Goal: Transaction & Acquisition: Purchase product/service

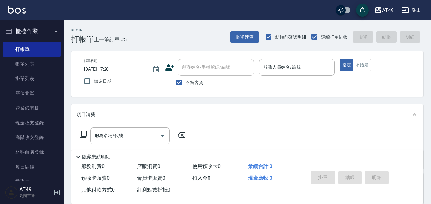
click at [198, 80] on span "不留客資" at bounding box center [195, 82] width 18 height 7
click at [186, 80] on input "不留客資" at bounding box center [178, 82] width 13 height 13
checkbox input "false"
click at [203, 71] on input "顧客姓名/手機號碼/編號" at bounding box center [211, 67] width 61 height 11
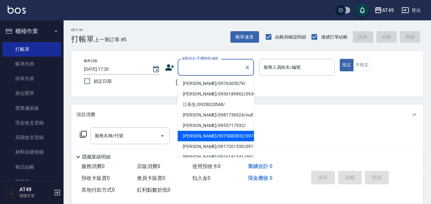
click at [213, 141] on li "[PERSON_NAME]/0975083832/0975083832" at bounding box center [216, 136] width 76 height 10
type input "[PERSON_NAME]/0975083832/0975083832"
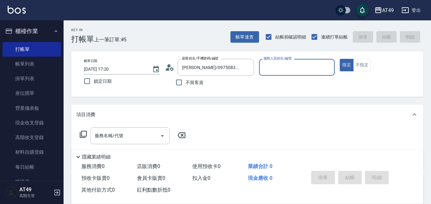
type input "Bobo-2"
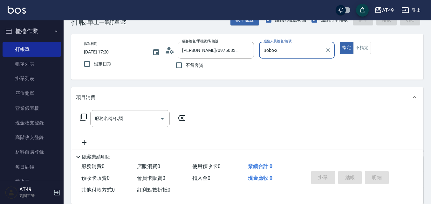
scroll to position [95, 0]
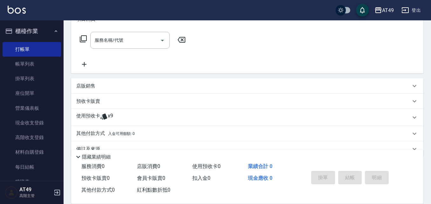
click at [95, 120] on p "使用預收卡" at bounding box center [88, 118] width 24 height 10
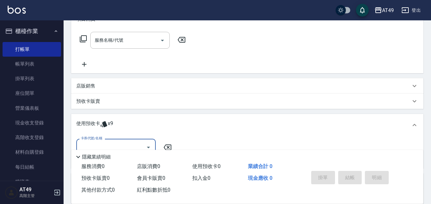
scroll to position [0, 0]
click at [107, 138] on div "卡券代號/名稱 卡券代號/名稱" at bounding box center [247, 152] width 352 height 32
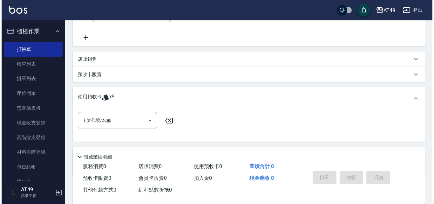
scroll to position [156, 0]
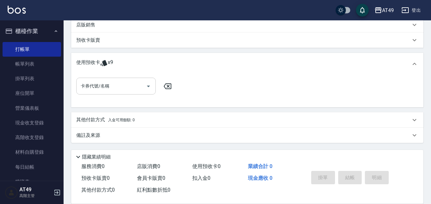
click at [111, 88] on input "卡券代號/名稱" at bounding box center [111, 85] width 64 height 11
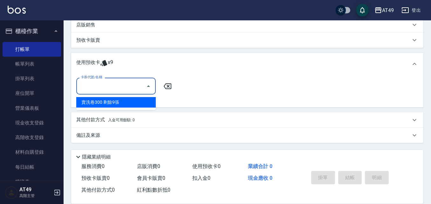
click at [115, 106] on div "賣洗卷300 剩餘9張" at bounding box center [115, 102] width 79 height 10
type input "賣洗卷300"
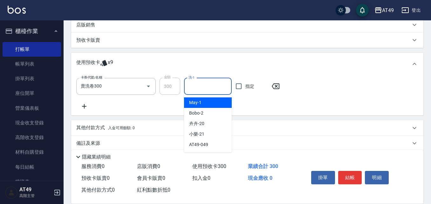
click at [199, 87] on input "洗-1" at bounding box center [208, 86] width 42 height 11
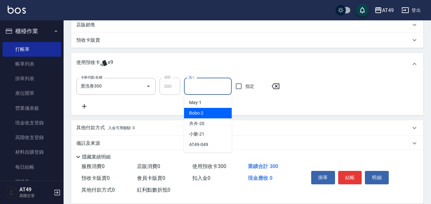
click at [215, 111] on div "Bobo -2" at bounding box center [208, 113] width 48 height 10
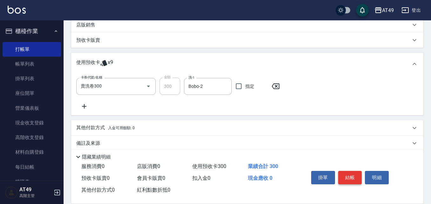
click at [343, 171] on button "結帳" at bounding box center [350, 177] width 24 height 13
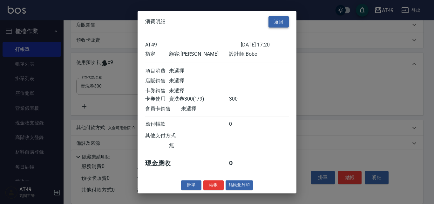
click at [283, 20] on button "返回" at bounding box center [279, 22] width 20 height 12
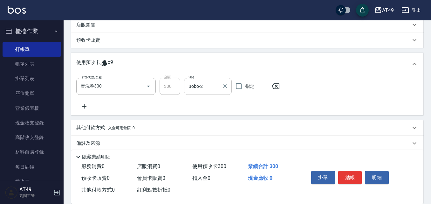
click at [220, 87] on div "Bobo-2 洗-1" at bounding box center [208, 86] width 48 height 17
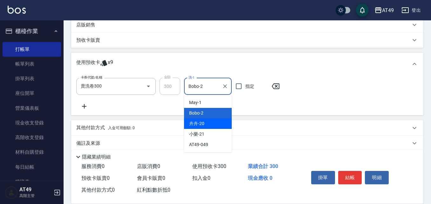
click at [198, 122] on span "卉卉 -20" at bounding box center [196, 123] width 15 height 7
type input "卉卉-20"
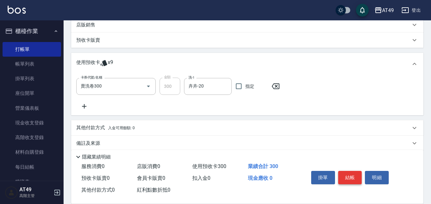
drag, startPoint x: 348, startPoint y: 182, endPoint x: 349, endPoint y: 177, distance: 4.2
click at [348, 182] on div "掛單 結帳 明細" at bounding box center [350, 178] width 83 height 20
click at [350, 176] on button "結帳" at bounding box center [350, 177] width 24 height 13
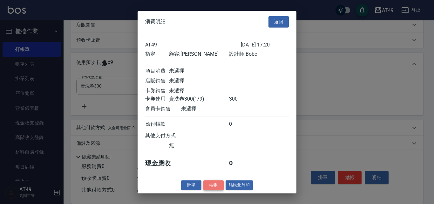
click at [214, 190] on button "結帳" at bounding box center [213, 185] width 20 height 10
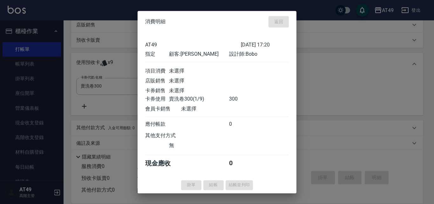
type input "[DATE] 20:30"
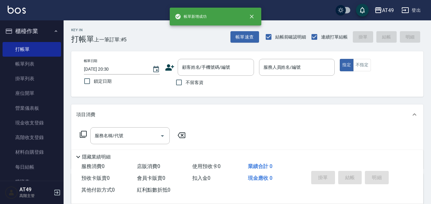
scroll to position [0, 0]
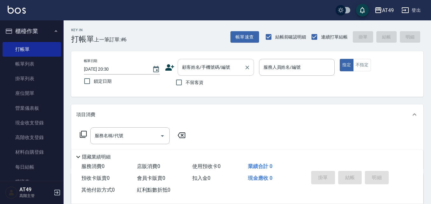
click at [207, 67] on input "顧客姓名/手機號碼/編號" at bounding box center [211, 67] width 61 height 11
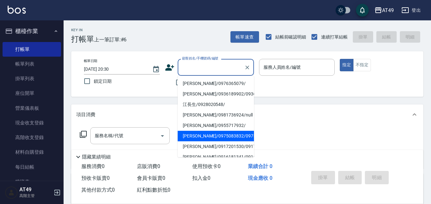
click at [202, 141] on li "[PERSON_NAME]/0975083832/0975083832" at bounding box center [216, 136] width 76 height 10
type input "[PERSON_NAME]/0975083832/0975083832"
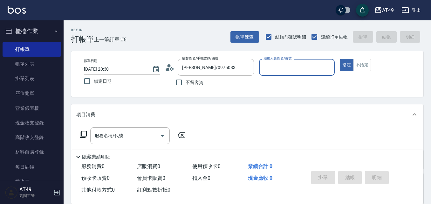
type input "Bobo-2"
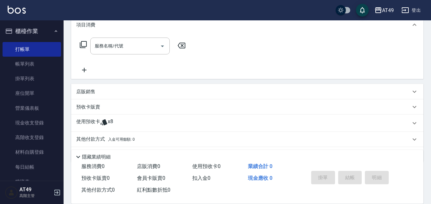
scroll to position [95, 0]
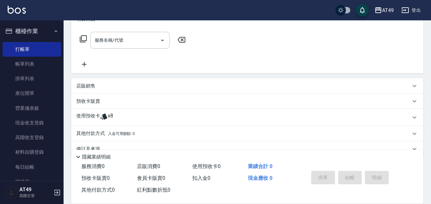
click at [95, 116] on p "使用預收卡" at bounding box center [88, 118] width 24 height 10
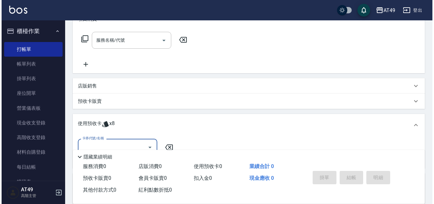
scroll to position [156, 0]
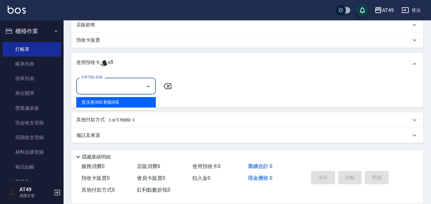
click at [127, 87] on input "卡券代號/名稱" at bounding box center [111, 85] width 64 height 11
click at [124, 99] on div "賣洗卷300 剩餘8張" at bounding box center [115, 102] width 79 height 10
type input "賣洗卷300"
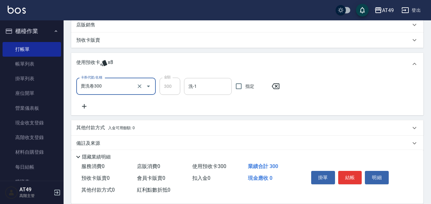
click at [213, 91] on input "洗-1" at bounding box center [208, 86] width 42 height 11
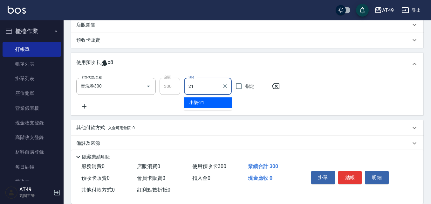
type input "小樂-21"
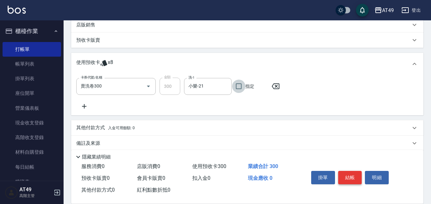
drag, startPoint x: 344, startPoint y: 177, endPoint x: 341, endPoint y: 175, distance: 3.4
click at [344, 177] on button "結帳" at bounding box center [350, 177] width 24 height 13
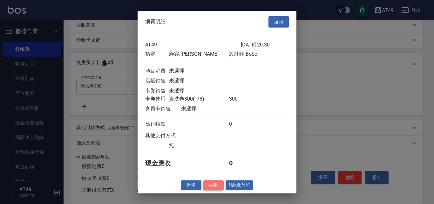
click at [217, 189] on button "結帳" at bounding box center [213, 185] width 20 height 10
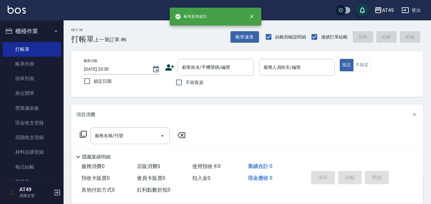
scroll to position [0, 0]
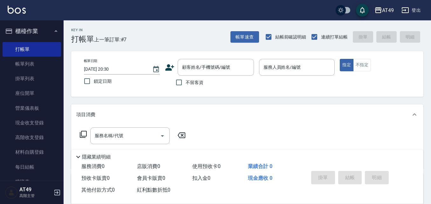
click at [190, 82] on span "不留客資" at bounding box center [195, 82] width 18 height 7
click at [186, 82] on input "不留客資" at bounding box center [178, 82] width 13 height 13
checkbox input "true"
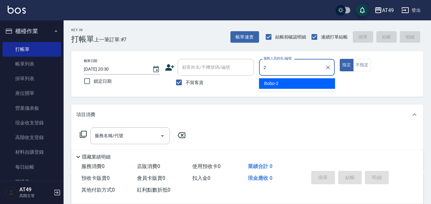
type input "Bobo-2"
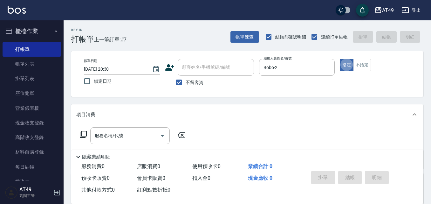
type button "true"
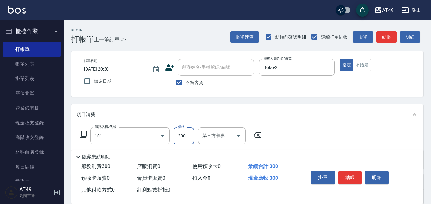
type input "一般洗髮(101)"
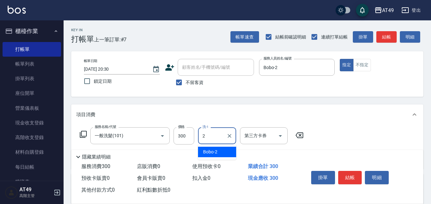
type input "Bobo-2"
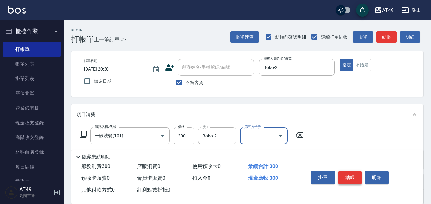
click at [354, 175] on button "結帳" at bounding box center [350, 177] width 24 height 13
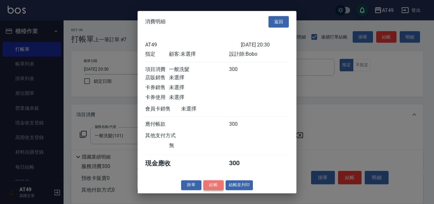
click at [212, 189] on button "結帳" at bounding box center [213, 185] width 20 height 10
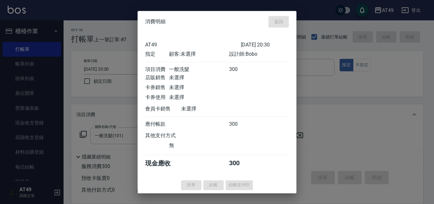
type input "[DATE] 20:31"
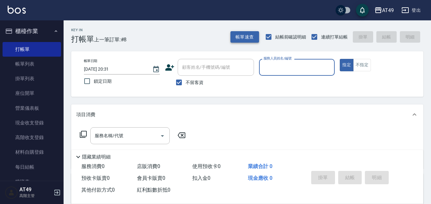
click at [253, 34] on button "帳單速查" at bounding box center [245, 37] width 29 height 12
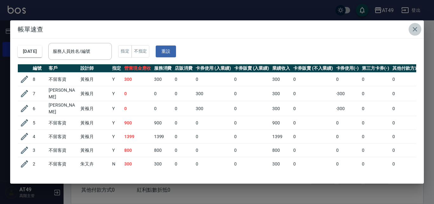
click at [416, 27] on icon "button" at bounding box center [415, 29] width 8 height 8
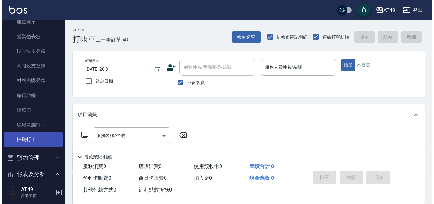
scroll to position [95, 0]
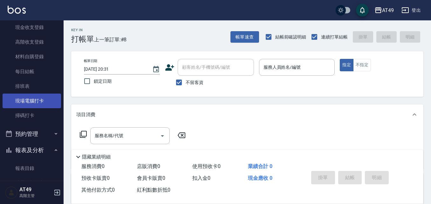
click at [31, 100] on link "現場電腦打卡" at bounding box center [32, 100] width 59 height 15
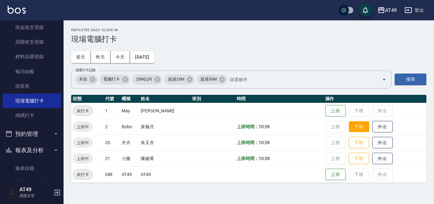
click at [358, 126] on button "下班" at bounding box center [359, 126] width 20 height 11
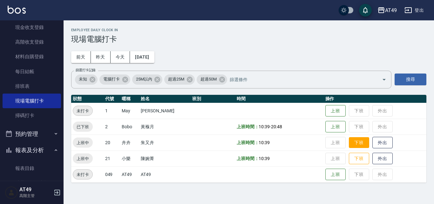
click at [355, 145] on button "下班" at bounding box center [359, 142] width 20 height 11
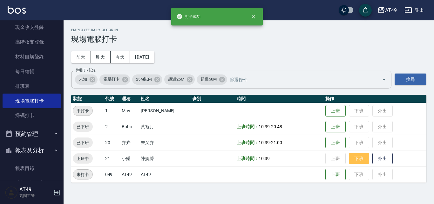
click at [363, 161] on button "下班" at bounding box center [359, 158] width 20 height 11
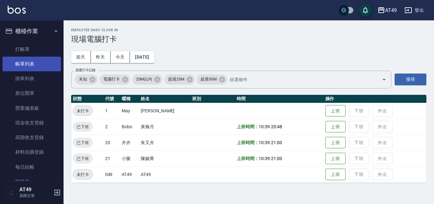
click at [34, 65] on link "帳單列表" at bounding box center [32, 64] width 59 height 15
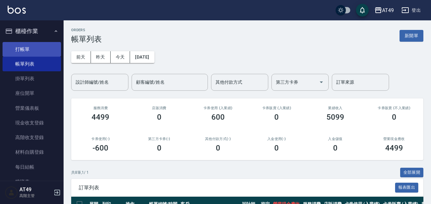
click at [46, 52] on link "打帳單" at bounding box center [32, 49] width 59 height 15
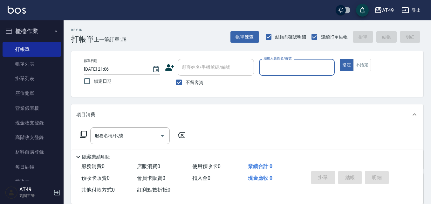
click at [286, 60] on label "服務人員姓名/編號" at bounding box center [278, 58] width 28 height 5
click at [286, 62] on input "服務人員姓名/編號" at bounding box center [297, 67] width 70 height 11
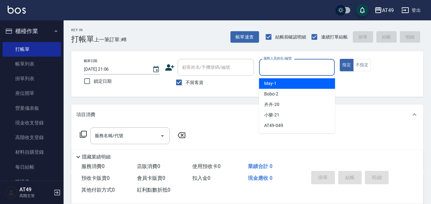
click at [285, 65] on input "服務人員姓名/編號" at bounding box center [297, 67] width 70 height 11
click at [287, 83] on div "May -1" at bounding box center [297, 83] width 76 height 10
type input "May-1"
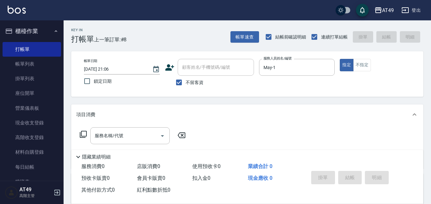
click at [84, 134] on icon at bounding box center [83, 134] width 8 height 8
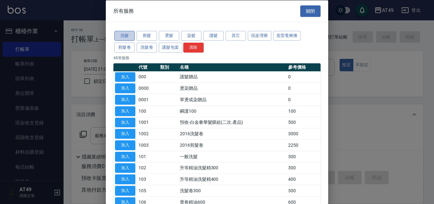
click at [119, 34] on button "洗髮" at bounding box center [124, 36] width 20 height 10
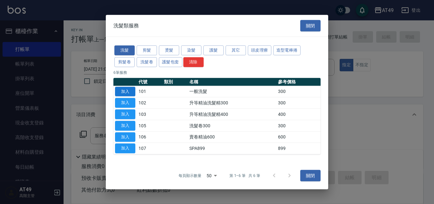
click at [120, 92] on button "加入" at bounding box center [125, 91] width 20 height 10
type input "一般洗髮(101)"
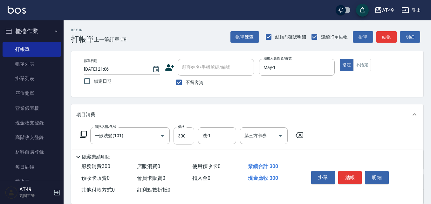
click at [83, 135] on icon at bounding box center [83, 134] width 8 height 8
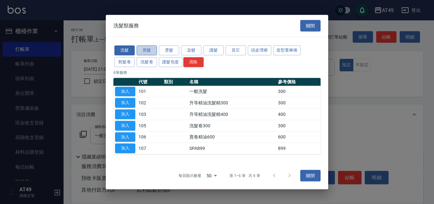
click at [149, 49] on button "剪髮" at bounding box center [147, 50] width 20 height 10
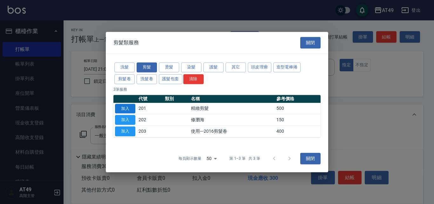
click at [134, 111] on button "加入" at bounding box center [125, 109] width 20 height 10
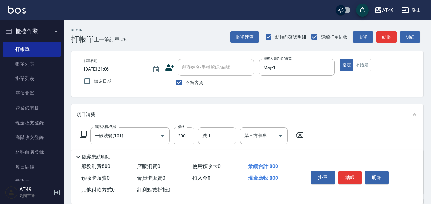
click at [84, 132] on icon at bounding box center [83, 134] width 8 height 8
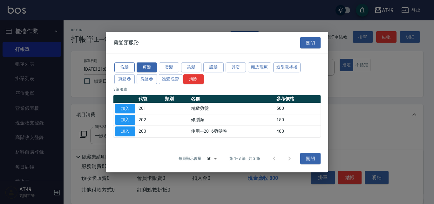
click at [119, 65] on button "洗髮" at bounding box center [124, 67] width 20 height 10
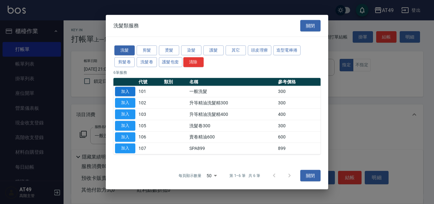
click at [127, 90] on button "加入" at bounding box center [125, 91] width 20 height 10
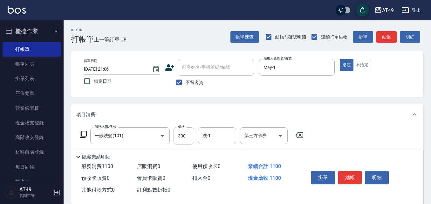
click at [82, 133] on icon at bounding box center [83, 134] width 8 height 8
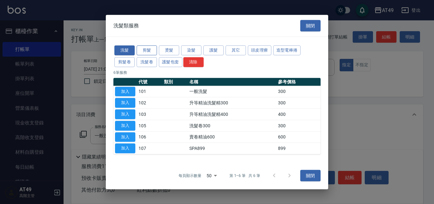
click at [149, 49] on button "剪髮" at bounding box center [147, 50] width 20 height 10
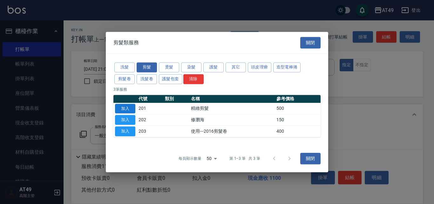
click at [132, 107] on button "加入" at bounding box center [125, 109] width 20 height 10
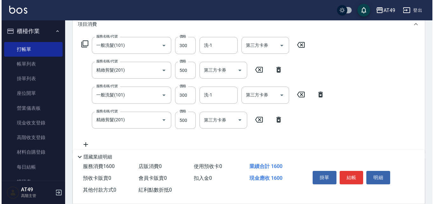
scroll to position [95, 0]
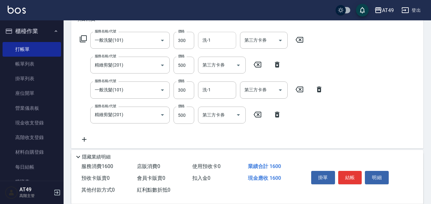
click at [220, 38] on input "洗-1" at bounding box center [217, 40] width 32 height 11
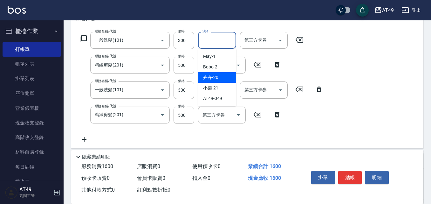
click at [224, 78] on div "卉卉 -20" at bounding box center [217, 77] width 38 height 10
type input "卉卉-20"
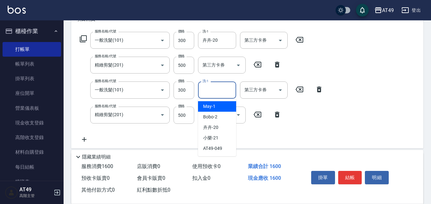
click at [208, 93] on input "洗-1" at bounding box center [217, 89] width 32 height 11
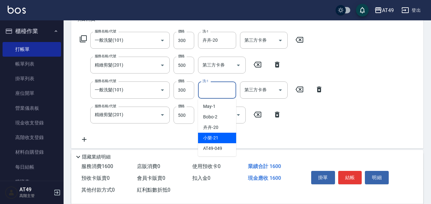
click at [217, 135] on span "小樂 -21" at bounding box center [210, 137] width 15 height 7
type input "小樂-21"
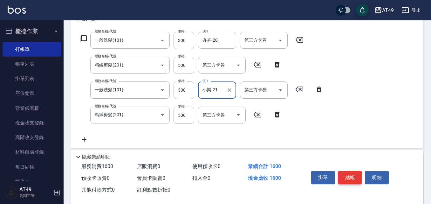
click at [352, 178] on button "結帳" at bounding box center [350, 177] width 24 height 13
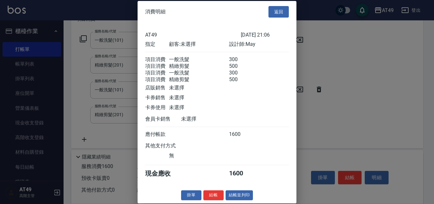
scroll to position [10, 0]
click at [214, 200] on button "結帳" at bounding box center [213, 195] width 20 height 10
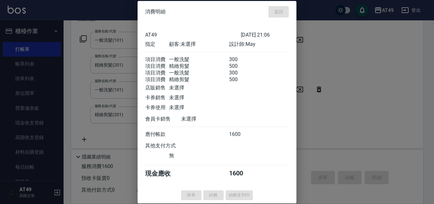
type input "[DATE] 21:17"
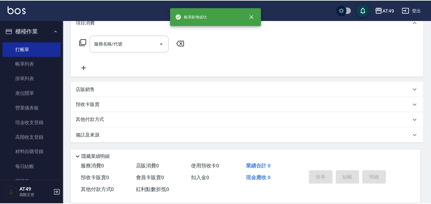
scroll to position [0, 0]
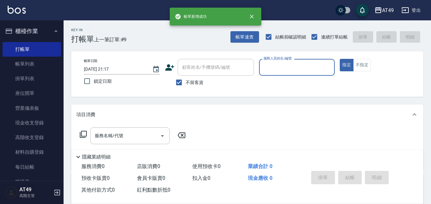
click at [285, 59] on label "服務人員姓名/編號" at bounding box center [278, 58] width 28 height 5
click at [285, 62] on input "服務人員姓名/編號" at bounding box center [297, 67] width 70 height 11
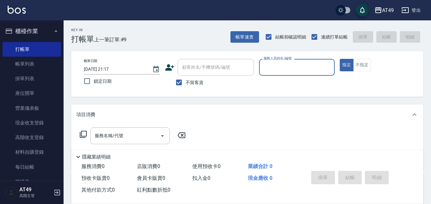
click at [284, 64] on input "服務人員姓名/編號" at bounding box center [297, 67] width 70 height 11
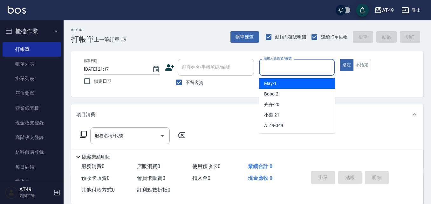
click at [289, 84] on div "May -1" at bounding box center [297, 83] width 76 height 10
type input "May-1"
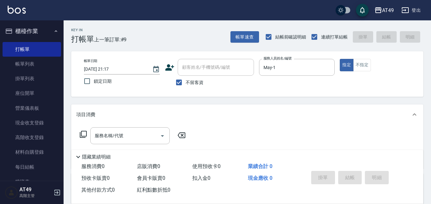
click at [85, 132] on icon at bounding box center [83, 134] width 8 height 8
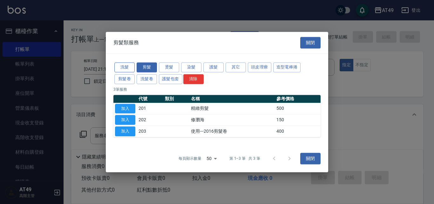
click at [128, 66] on button "洗髮" at bounding box center [124, 67] width 20 height 10
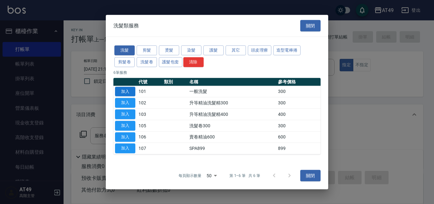
click at [127, 91] on button "加入" at bounding box center [125, 91] width 20 height 10
type input "一般洗髮(101)"
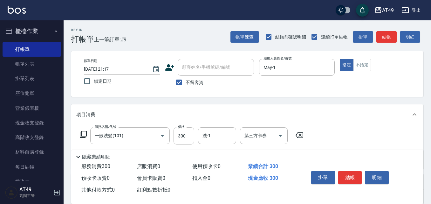
click at [82, 134] on icon at bounding box center [83, 134] width 8 height 8
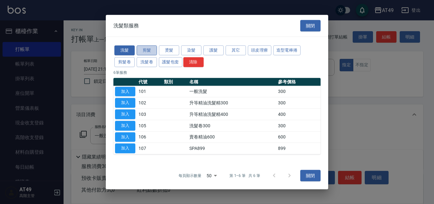
click at [149, 50] on button "剪髮" at bounding box center [147, 50] width 20 height 10
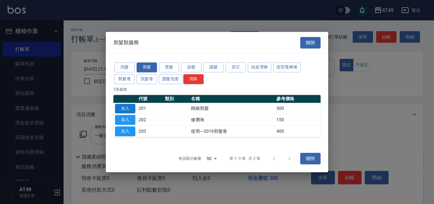
click at [119, 106] on button "加入" at bounding box center [125, 109] width 20 height 10
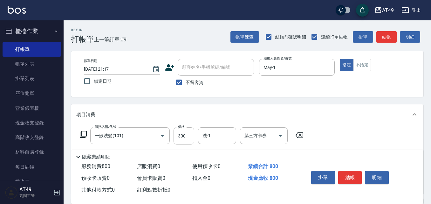
click at [84, 135] on icon at bounding box center [83, 134] width 8 height 8
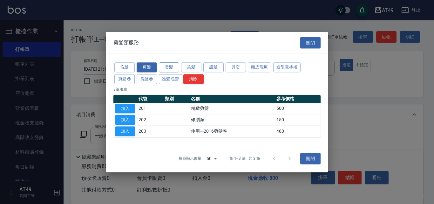
click at [173, 67] on button "燙髮" at bounding box center [169, 67] width 20 height 10
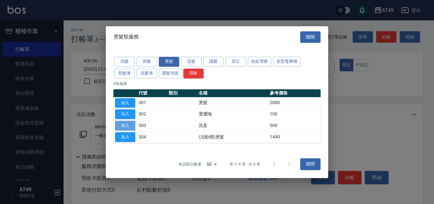
click at [124, 121] on button "加入" at bounding box center [125, 125] width 20 height 10
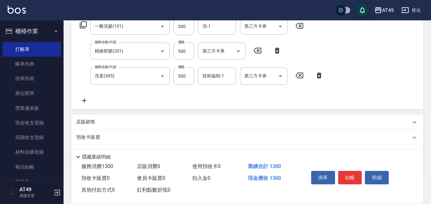
scroll to position [47, 0]
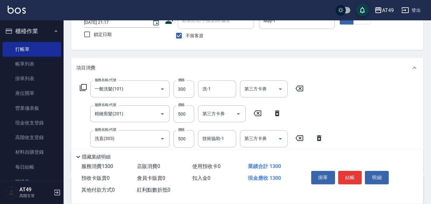
click at [85, 84] on icon at bounding box center [83, 88] width 8 height 8
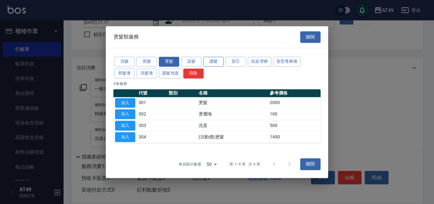
click at [217, 63] on button "護髮" at bounding box center [213, 62] width 20 height 10
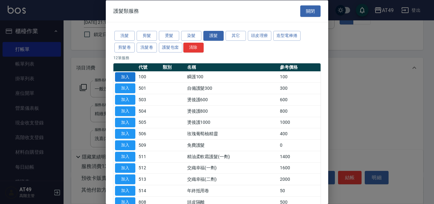
click at [131, 78] on button "加入" at bounding box center [125, 77] width 20 height 10
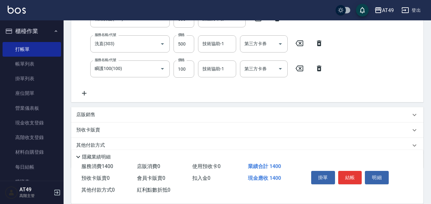
scroll to position [142, 0]
click at [182, 44] on div "服務名稱/代號 一般洗髮(101) 服務名稱/代號 價格 300 價格 洗-1 洗-1 第三方卡券 第三方卡券 服務名稱/代號 精緻剪髮(201) 服務名稱/…" at bounding box center [201, 40] width 251 height 111
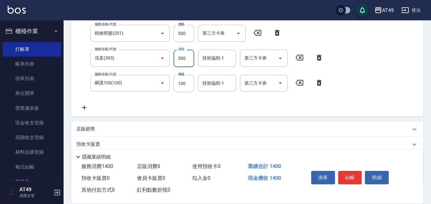
click at [180, 60] on input "500" at bounding box center [184, 58] width 21 height 17
type input "600"
click at [214, 61] on div "技術協助-1 技術協助-1" at bounding box center [217, 58] width 38 height 17
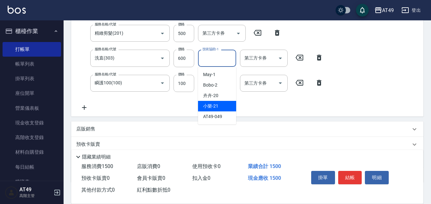
click at [225, 107] on div "小樂 -21" at bounding box center [217, 106] width 38 height 10
type input "小樂-21"
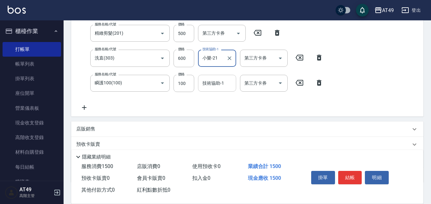
click at [218, 86] on input "技術協助-1" at bounding box center [217, 83] width 32 height 11
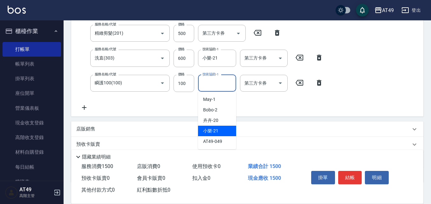
click at [222, 131] on div "小樂 -21" at bounding box center [217, 131] width 38 height 10
type input "小樂-21"
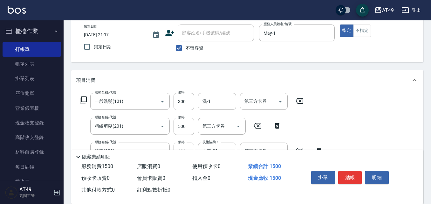
scroll to position [32, 0]
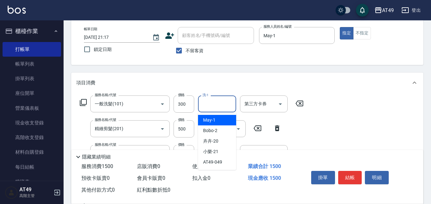
click at [216, 105] on input "洗-1" at bounding box center [217, 103] width 32 height 11
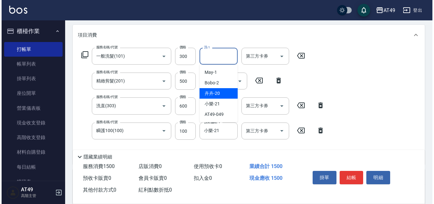
scroll to position [95, 0]
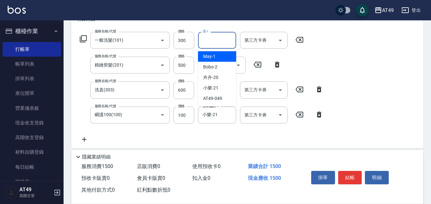
click at [216, 42] on input "洗-1" at bounding box center [217, 40] width 32 height 11
click at [222, 90] on input "小樂-21" at bounding box center [212, 89] width 23 height 11
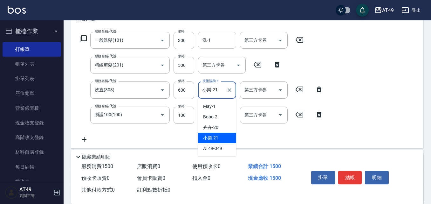
click at [213, 41] on input "洗-1" at bounding box center [217, 40] width 32 height 11
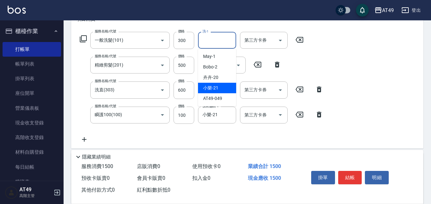
click at [218, 88] on span "小樂 -21" at bounding box center [210, 88] width 15 height 7
type input "小樂-21"
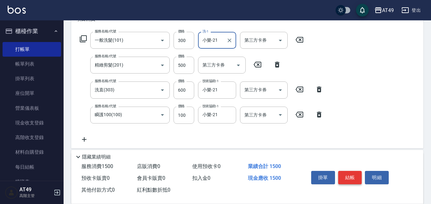
click at [360, 178] on button "結帳" at bounding box center [350, 177] width 24 height 13
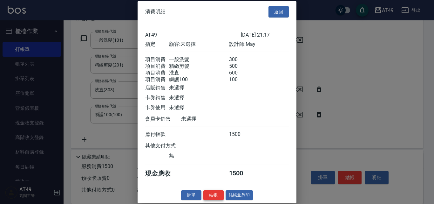
scroll to position [10, 0]
click at [204, 196] on button "結帳" at bounding box center [213, 195] width 20 height 10
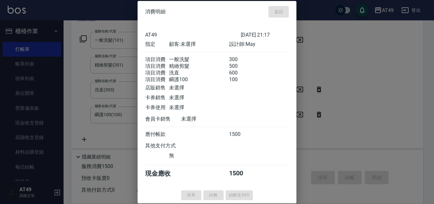
type input "[DATE] 21:19"
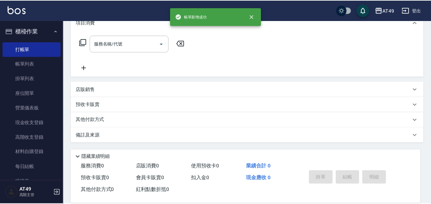
scroll to position [0, 0]
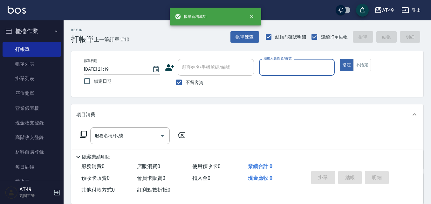
click at [275, 67] on input "服務人員姓名/編號" at bounding box center [297, 67] width 70 height 11
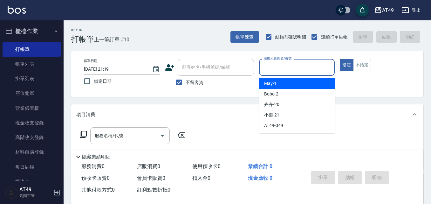
click at [286, 82] on div "May -1" at bounding box center [297, 83] width 76 height 10
type input "May-1"
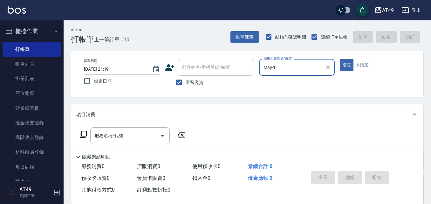
click at [83, 133] on icon at bounding box center [83, 134] width 8 height 8
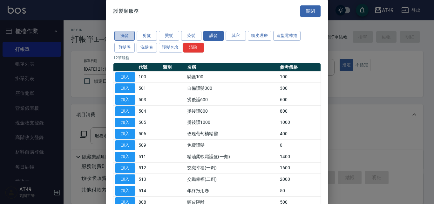
click at [118, 34] on button "洗髮" at bounding box center [124, 36] width 20 height 10
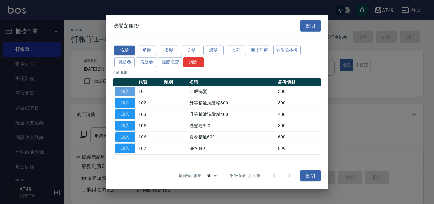
click at [132, 88] on button "加入" at bounding box center [125, 91] width 20 height 10
type input "一般洗髮(101)"
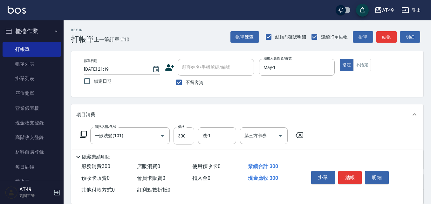
click at [80, 134] on icon at bounding box center [83, 134] width 7 height 7
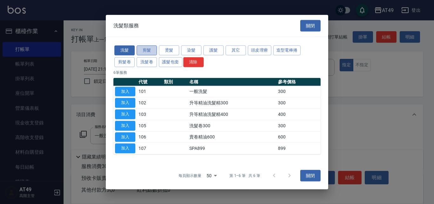
click at [148, 51] on button "剪髮" at bounding box center [147, 50] width 20 height 10
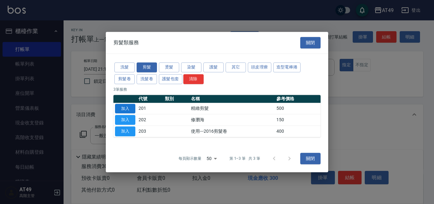
click at [129, 108] on button "加入" at bounding box center [125, 109] width 20 height 10
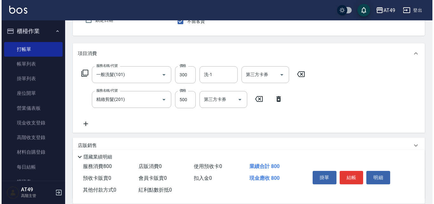
scroll to position [64, 0]
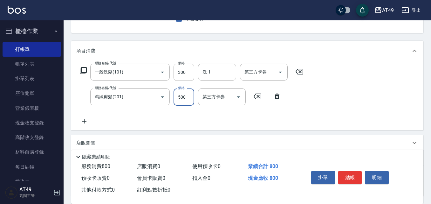
click at [183, 100] on input "500" at bounding box center [184, 96] width 21 height 17
type input "350"
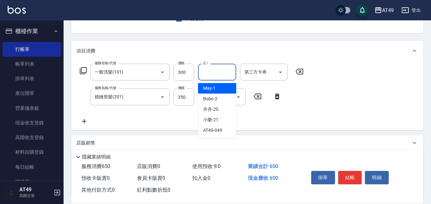
click at [211, 71] on input "洗-1" at bounding box center [217, 71] width 32 height 11
click at [217, 72] on input "洗-1" at bounding box center [217, 71] width 32 height 11
click at [221, 74] on input "洗-1" at bounding box center [217, 71] width 32 height 11
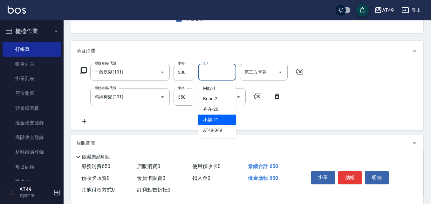
click at [228, 120] on div "小樂 -21" at bounding box center [217, 119] width 38 height 10
type input "小樂-21"
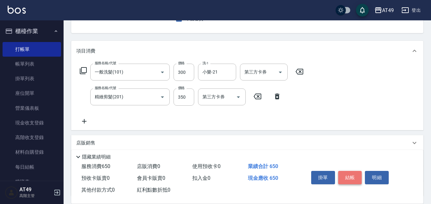
click at [354, 175] on button "結帳" at bounding box center [350, 177] width 24 height 13
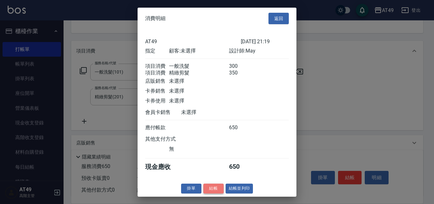
click at [210, 193] on button "結帳" at bounding box center [213, 188] width 20 height 10
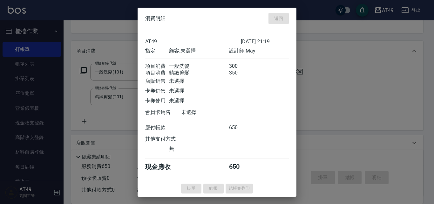
type input "[DATE] 21:20"
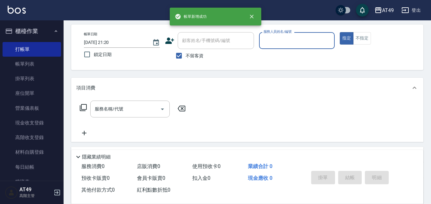
scroll to position [0, 0]
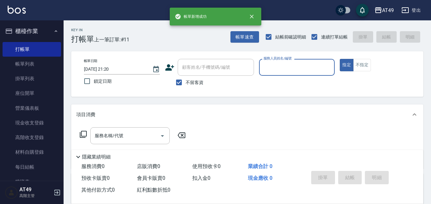
click at [279, 71] on input "服務人員姓名/編號" at bounding box center [297, 67] width 70 height 11
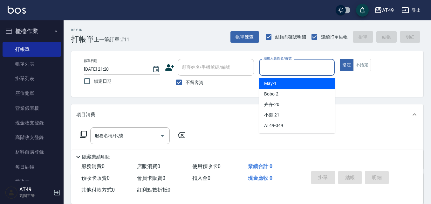
click at [282, 82] on div "May -1" at bounding box center [297, 83] width 76 height 10
type input "May-1"
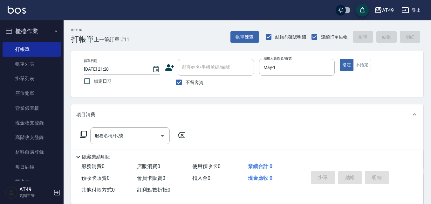
click at [82, 133] on icon at bounding box center [83, 134] width 7 height 7
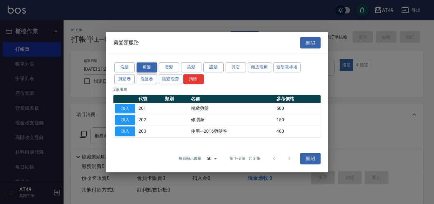
click at [150, 64] on button "剪髮" at bounding box center [147, 67] width 20 height 10
click at [129, 108] on button "加入" at bounding box center [125, 109] width 20 height 10
type input "精緻剪髮(201)"
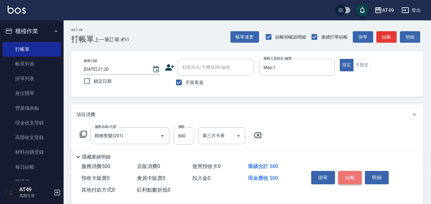
click at [357, 177] on button "結帳" at bounding box center [350, 177] width 24 height 13
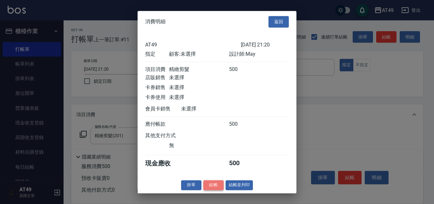
click at [223, 186] on button "結帳" at bounding box center [213, 185] width 20 height 10
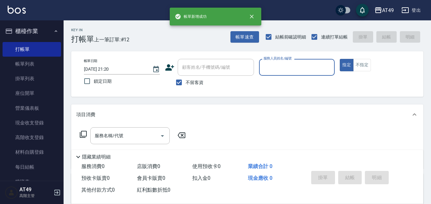
click at [278, 71] on input "服務人員姓名/編號" at bounding box center [297, 67] width 70 height 11
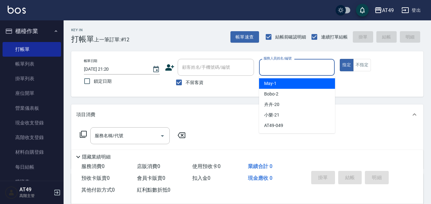
click at [282, 81] on div "May -1" at bounding box center [297, 83] width 76 height 10
type input "May-1"
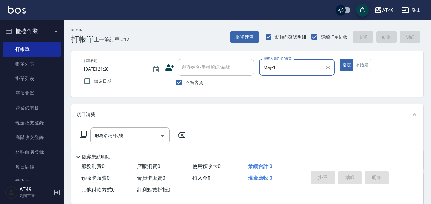
click at [83, 133] on icon at bounding box center [83, 134] width 8 height 8
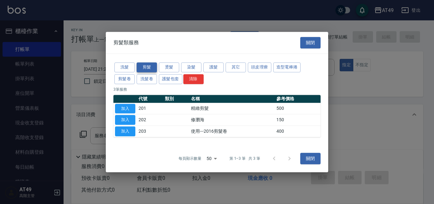
click at [147, 66] on button "剪髮" at bounding box center [147, 67] width 20 height 10
click at [127, 108] on button "加入" at bounding box center [125, 109] width 20 height 10
type input "精緻剪髮(201)"
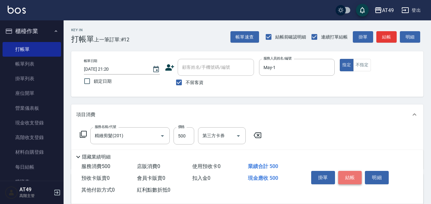
click at [352, 176] on button "結帳" at bounding box center [350, 177] width 24 height 13
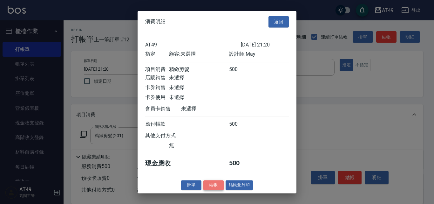
click at [219, 190] on button "結帳" at bounding box center [213, 185] width 20 height 10
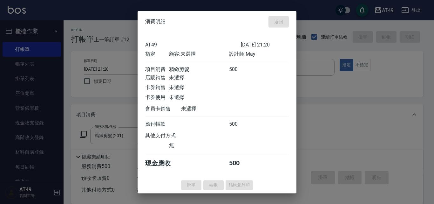
type input "[DATE] 21:21"
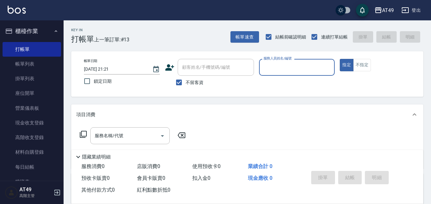
click at [282, 70] on input "服務人員姓名/編號" at bounding box center [297, 67] width 70 height 11
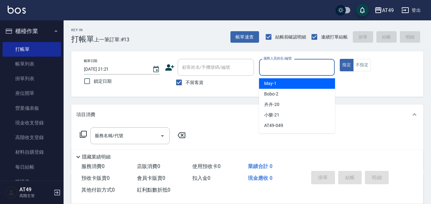
click at [286, 85] on div "May -1" at bounding box center [297, 83] width 76 height 10
type input "May-1"
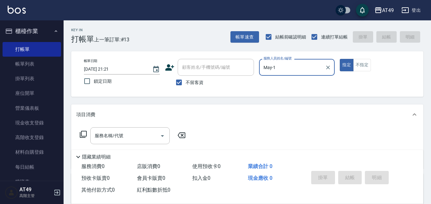
click at [84, 134] on icon at bounding box center [83, 134] width 8 height 8
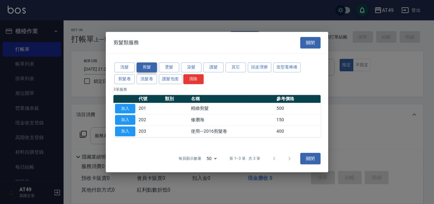
click at [143, 66] on button "剪髮" at bounding box center [147, 67] width 20 height 10
click at [134, 108] on button "加入" at bounding box center [125, 109] width 20 height 10
type input "精緻剪髮(201)"
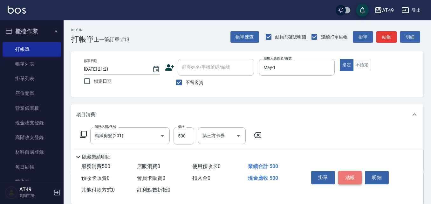
click at [353, 174] on button "結帳" at bounding box center [350, 177] width 24 height 13
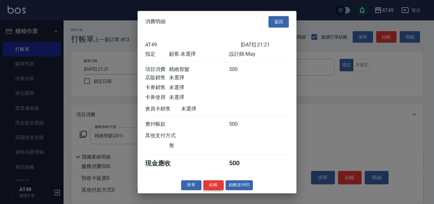
click at [217, 189] on button "結帳" at bounding box center [213, 185] width 20 height 10
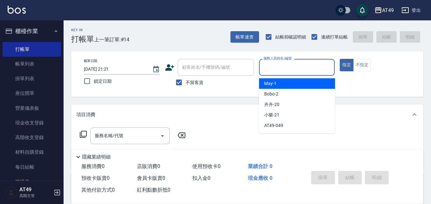
click at [273, 68] on input "服務人員姓名/編號" at bounding box center [297, 67] width 70 height 11
click at [285, 85] on div "May -1" at bounding box center [297, 83] width 76 height 10
type input "May-1"
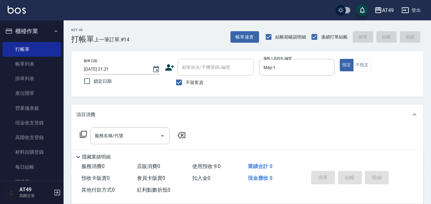
click at [82, 135] on icon at bounding box center [83, 134] width 8 height 8
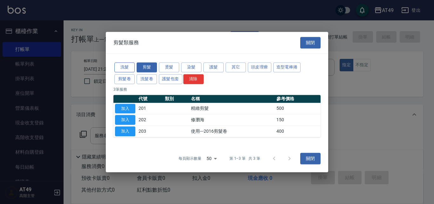
click at [132, 68] on button "洗髮" at bounding box center [124, 67] width 20 height 10
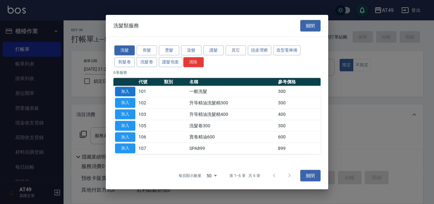
click at [128, 92] on button "加入" at bounding box center [125, 91] width 20 height 10
type input "一般洗髮(101)"
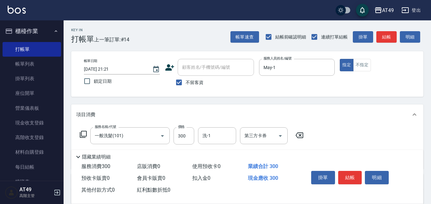
click at [82, 133] on icon at bounding box center [83, 134] width 7 height 7
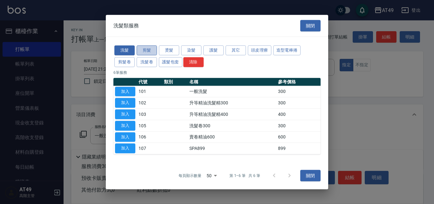
click at [147, 51] on button "剪髮" at bounding box center [147, 50] width 20 height 10
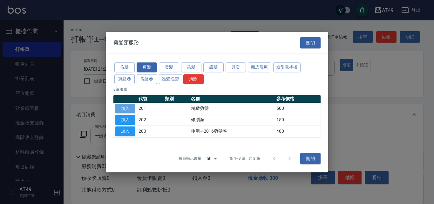
click at [123, 109] on button "加入" at bounding box center [125, 109] width 20 height 10
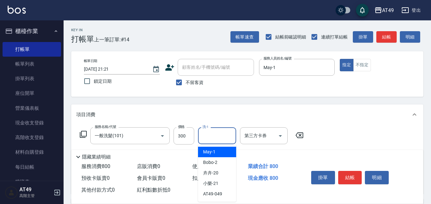
click at [217, 141] on input "洗-1" at bounding box center [217, 135] width 32 height 11
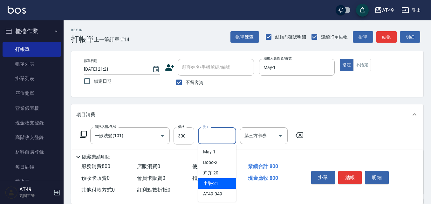
click at [228, 183] on div "小樂 -21" at bounding box center [217, 183] width 38 height 10
type input "小樂-21"
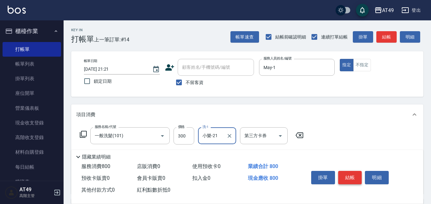
click at [343, 176] on button "結帳" at bounding box center [350, 177] width 24 height 13
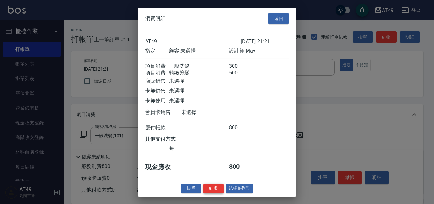
click at [217, 192] on button "結帳" at bounding box center [213, 188] width 20 height 10
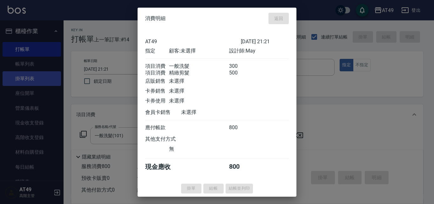
type input "[DATE] 21:22"
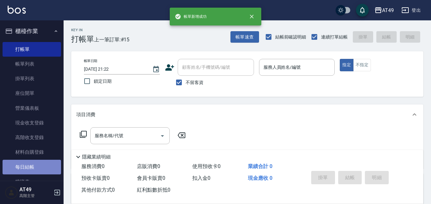
click at [45, 167] on link "每日結帳" at bounding box center [32, 167] width 59 height 15
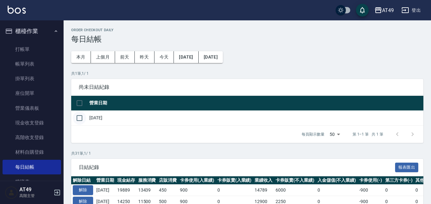
click at [81, 121] on input "checkbox" at bounding box center [79, 117] width 13 height 13
checkbox input "true"
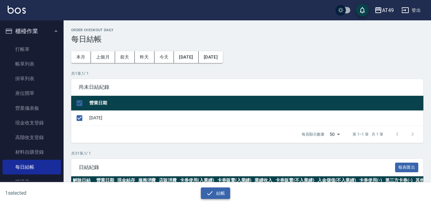
click at [209, 195] on icon "button" at bounding box center [210, 193] width 8 height 8
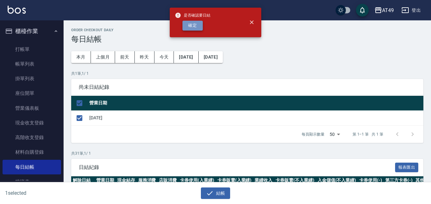
click at [190, 27] on button "確定" at bounding box center [192, 26] width 20 height 10
checkbox input "false"
